Goal: Task Accomplishment & Management: Use online tool/utility

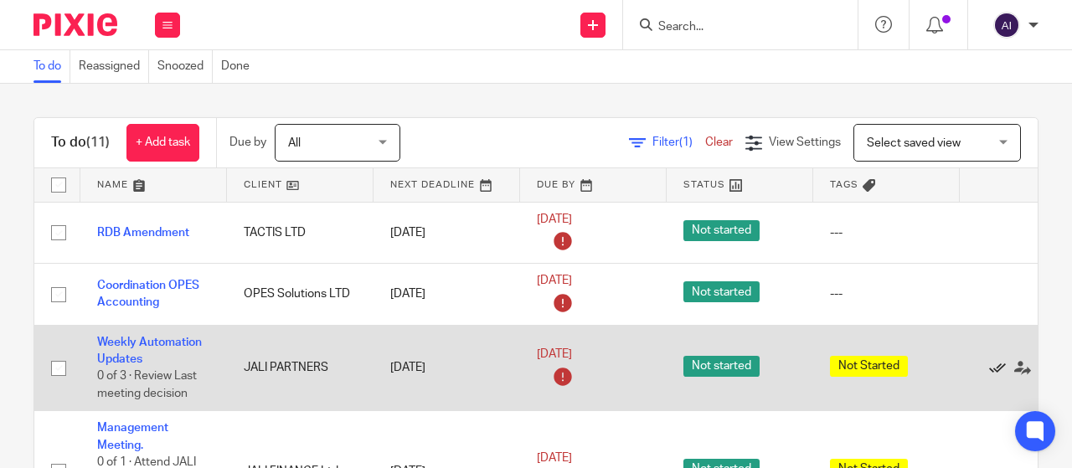
click at [993, 369] on icon at bounding box center [997, 368] width 17 height 17
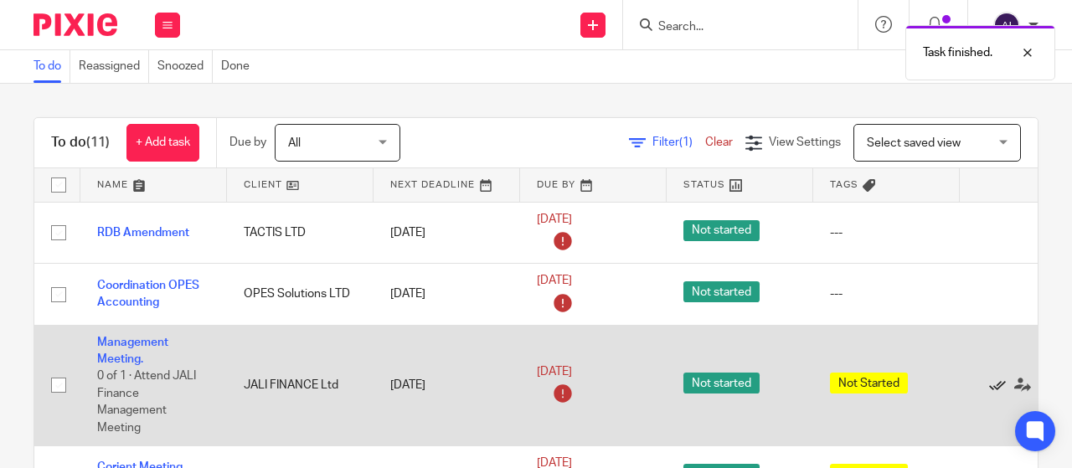
click at [993, 381] on icon at bounding box center [997, 385] width 17 height 17
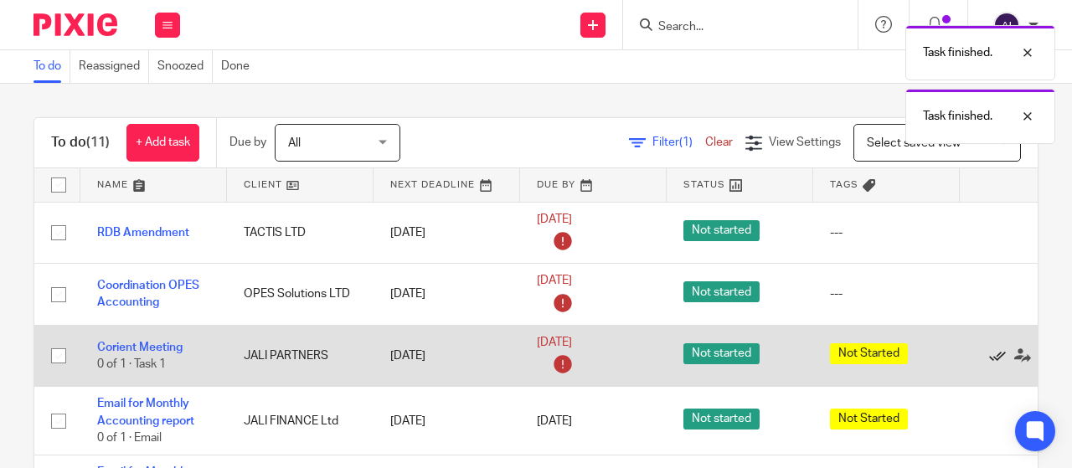
click at [989, 358] on icon at bounding box center [997, 356] width 17 height 17
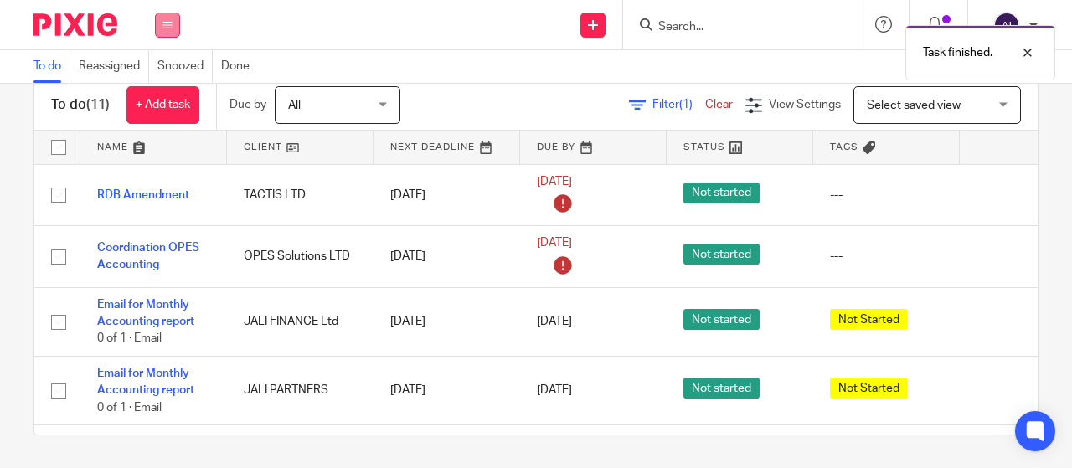
click at [166, 24] on icon at bounding box center [168, 25] width 10 height 10
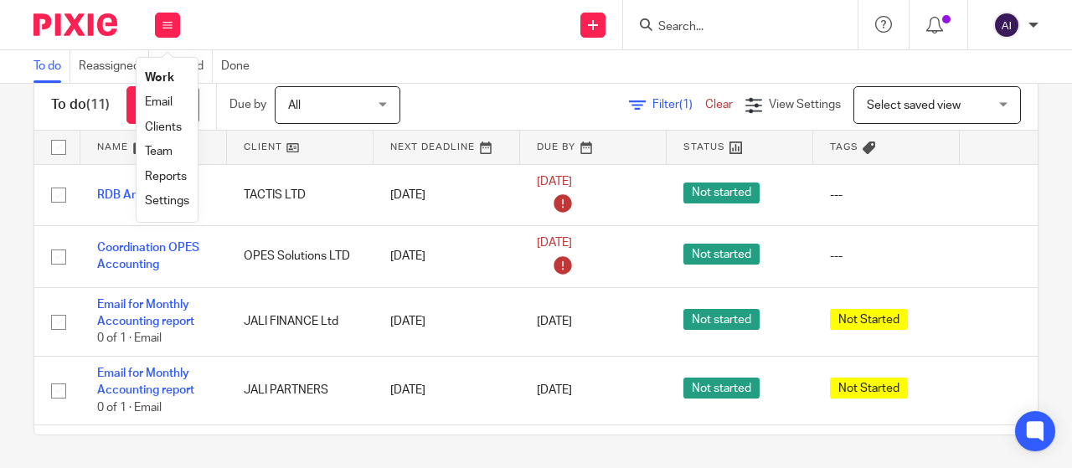
click at [163, 78] on link "Work" at bounding box center [159, 78] width 29 height 12
